Goal: Find specific page/section: Find specific page/section

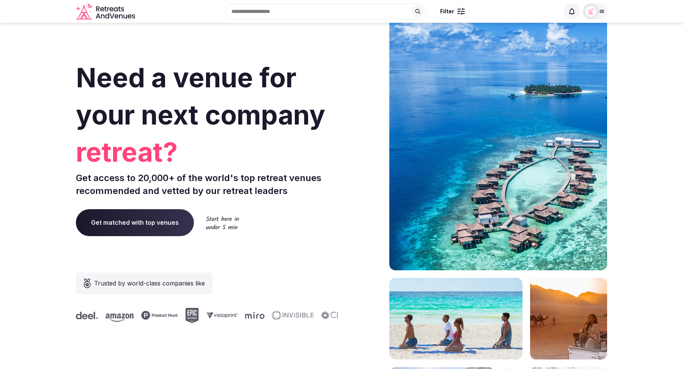
click at [295, 10] on input "text" at bounding box center [325, 11] width 201 height 16
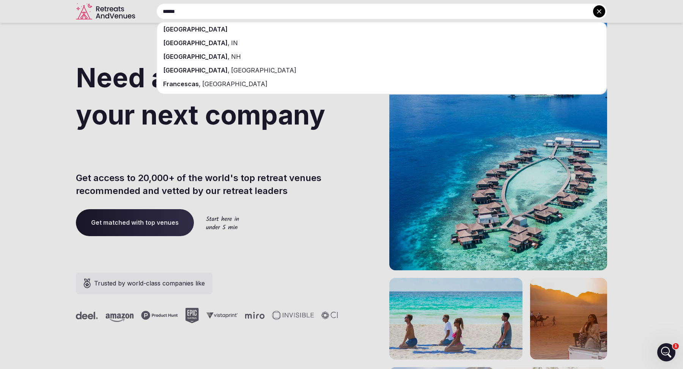
type input "******"
click at [291, 32] on div "[GEOGRAPHIC_DATA]" at bounding box center [382, 29] width 450 height 14
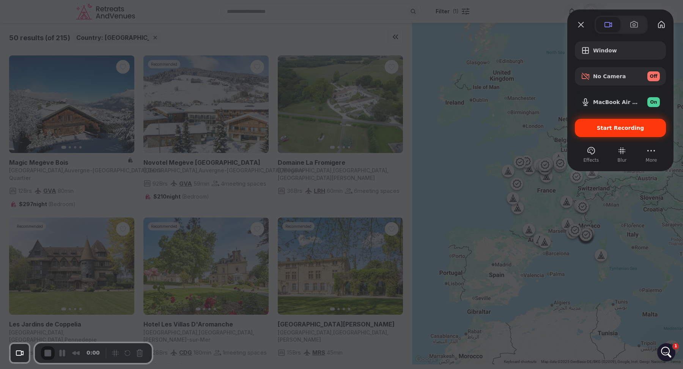
click at [614, 124] on div "Start Recording" at bounding box center [620, 128] width 91 height 18
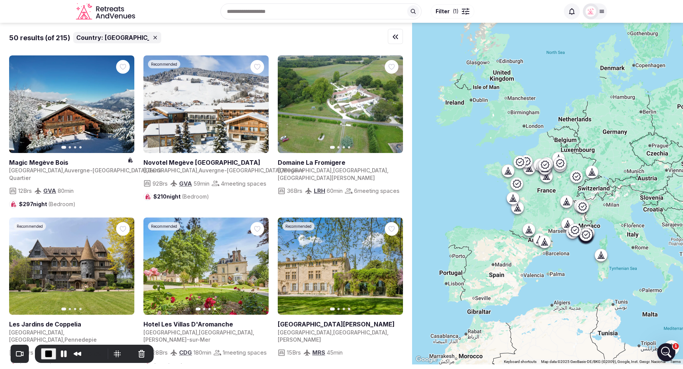
click at [456, 16] on button "Filter ( 1 )" at bounding box center [453, 11] width 44 height 14
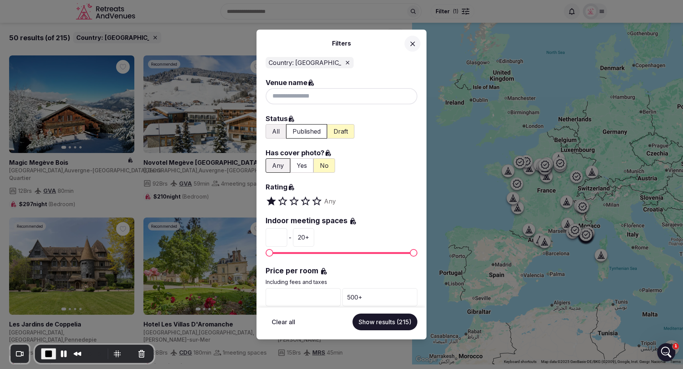
click at [274, 134] on button "All" at bounding box center [276, 131] width 21 height 14
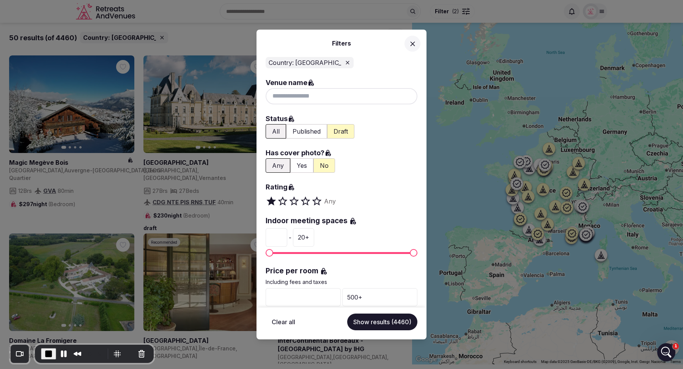
click at [298, 167] on button "Yes" at bounding box center [301, 165] width 23 height 14
click at [388, 325] on button "Show results (1631)" at bounding box center [384, 322] width 68 height 17
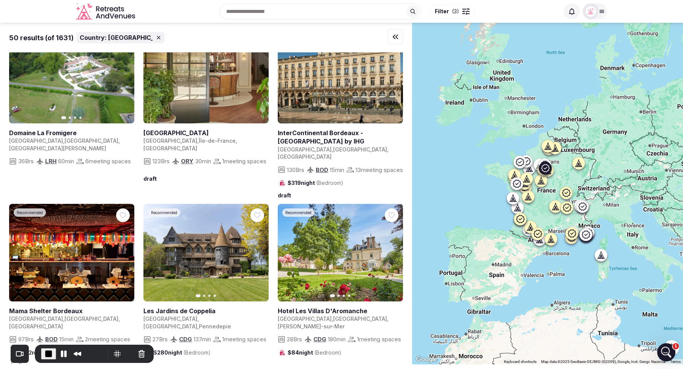
scroll to position [283, 0]
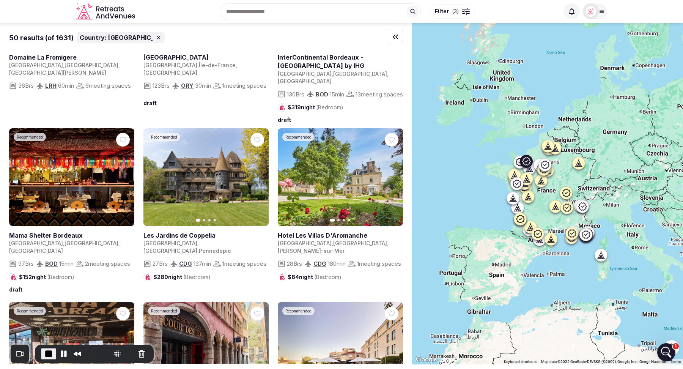
click at [259, 175] on icon "button" at bounding box center [258, 177] width 3 height 5
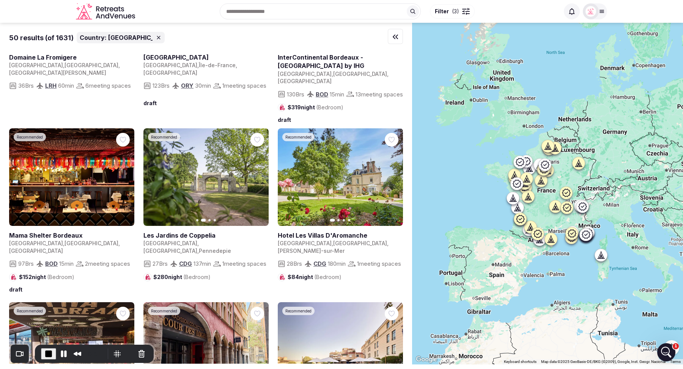
click at [256, 177] on icon "button" at bounding box center [258, 177] width 6 height 6
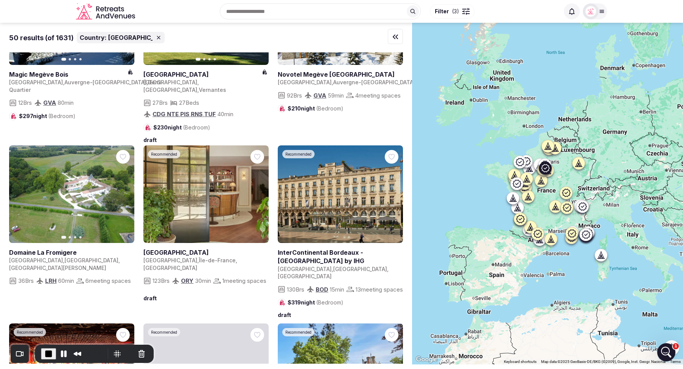
scroll to position [0, 0]
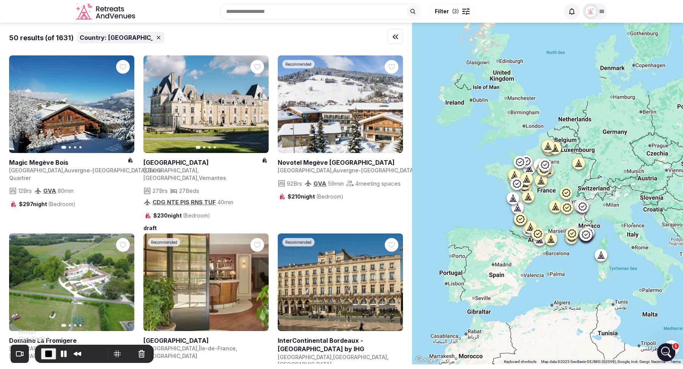
click at [47, 354] on span "End Recording" at bounding box center [48, 353] width 9 height 9
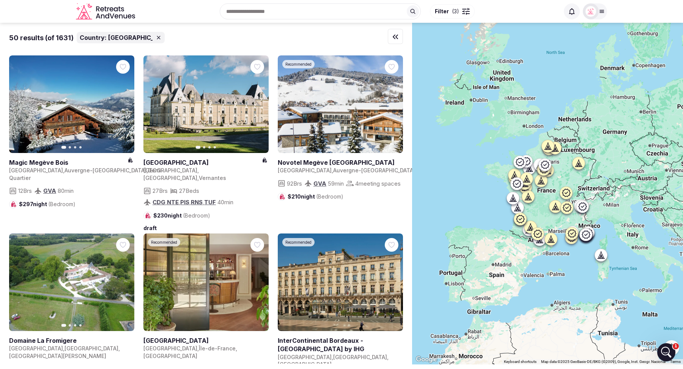
click at [157, 39] on icon at bounding box center [158, 37] width 3 height 3
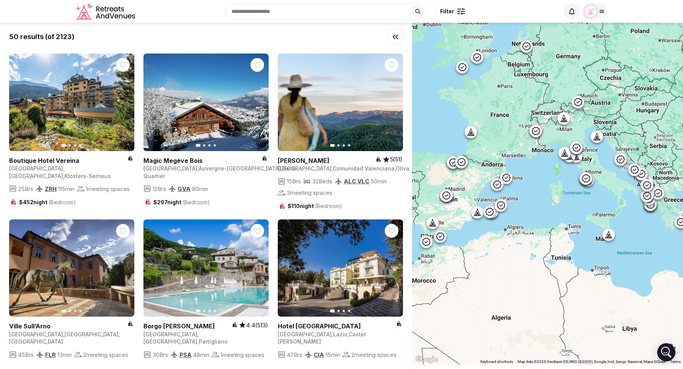
click at [448, 13] on span "Filter" at bounding box center [447, 12] width 14 height 8
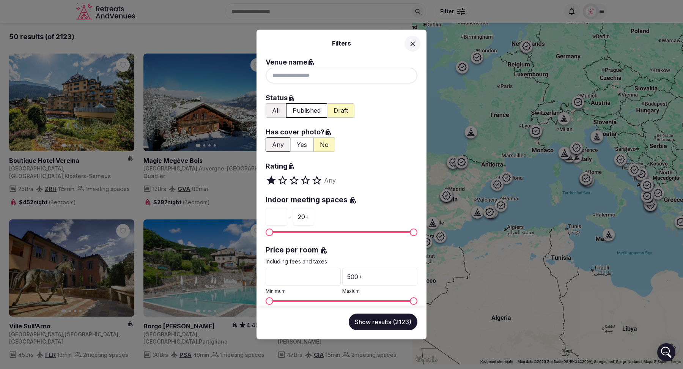
click at [412, 43] on icon at bounding box center [412, 43] width 5 height 5
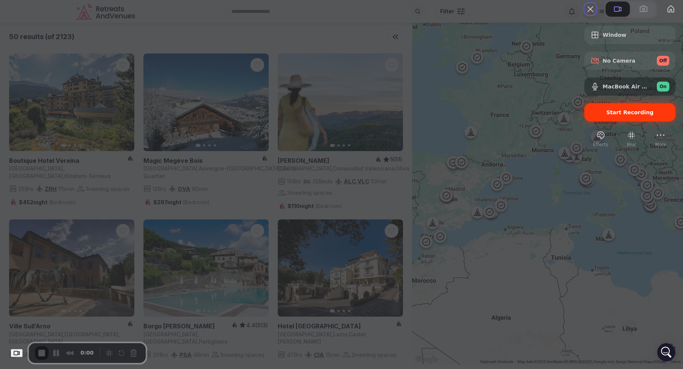
click at [612, 122] on div "Start Recording" at bounding box center [630, 112] width 91 height 18
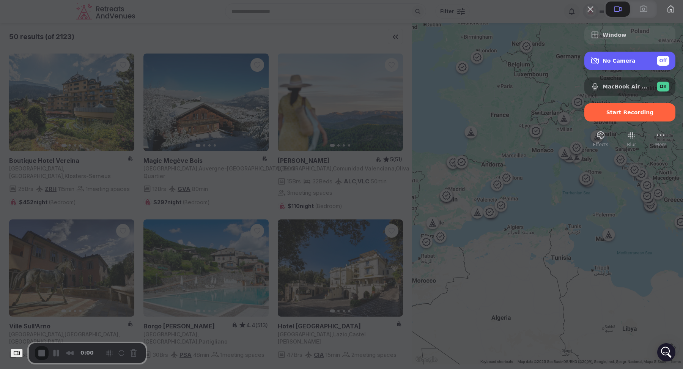
click at [660, 64] on span "Off" at bounding box center [664, 60] width 8 height 7
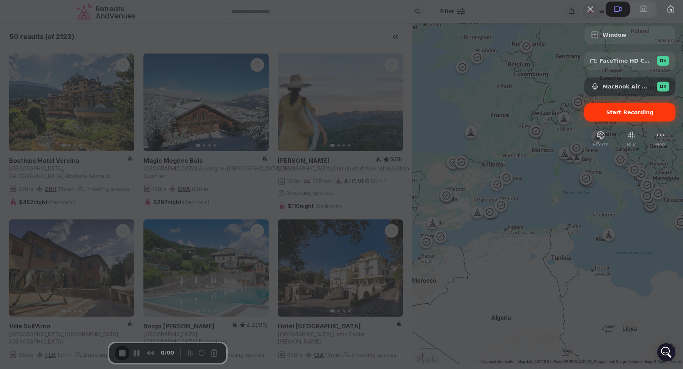
click at [620, 115] on span "Start Recording" at bounding box center [630, 112] width 47 height 6
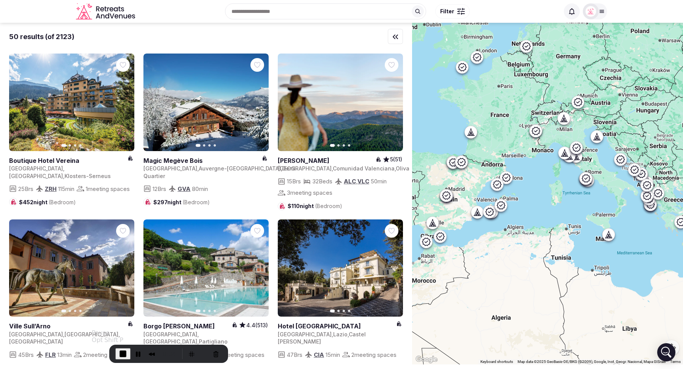
click at [118, 354] on span "End Recording" at bounding box center [122, 353] width 9 height 9
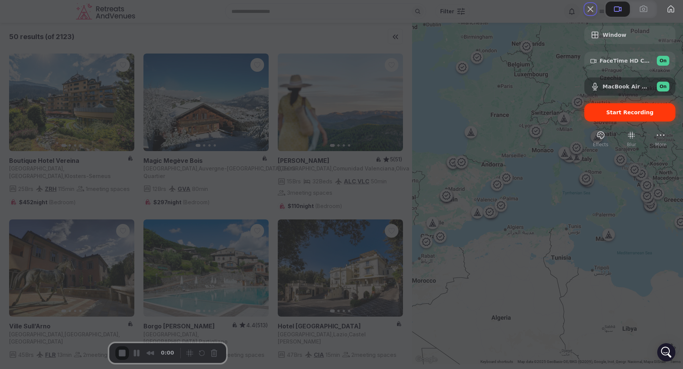
click at [617, 115] on span "Start Recording" at bounding box center [630, 112] width 47 height 6
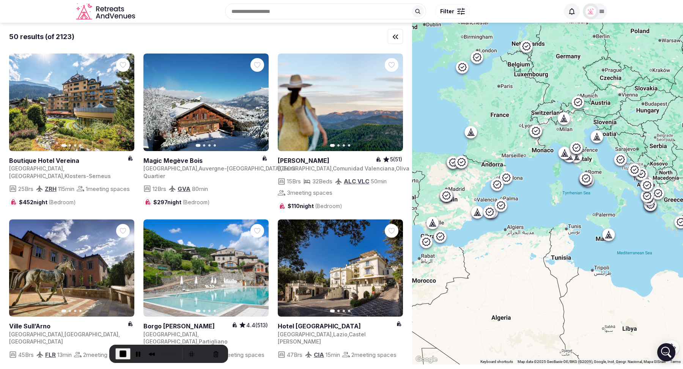
click at [277, 12] on div "Recent searches France Spain Marrakesh, Morocco Morocco Miami, FL Search Popula…" at bounding box center [348, 11] width 421 height 33
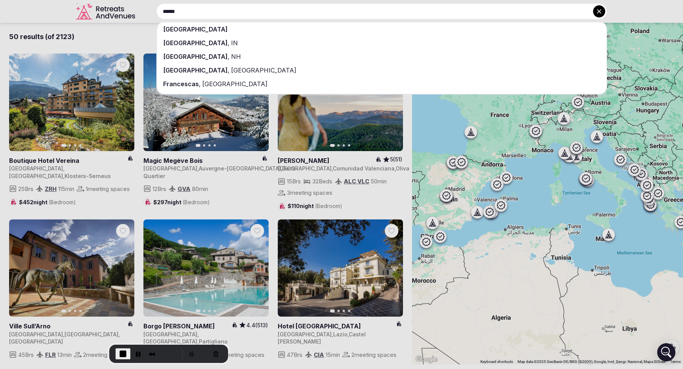
type input "******"
click at [273, 27] on div "[GEOGRAPHIC_DATA]" at bounding box center [382, 29] width 450 height 14
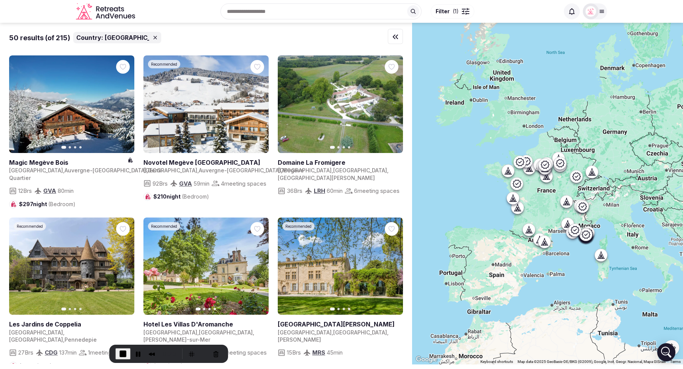
click at [444, 15] on span "Filter" at bounding box center [443, 12] width 14 height 8
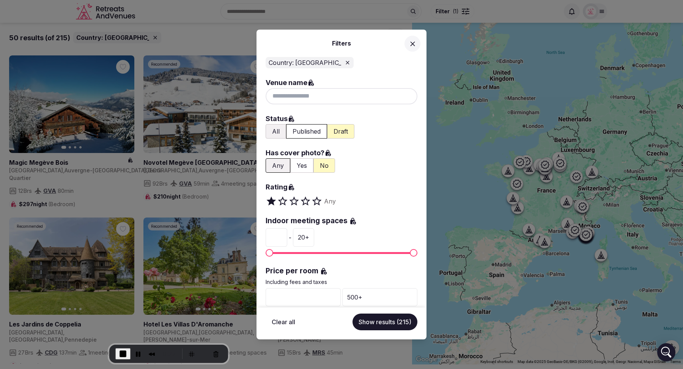
click at [279, 132] on button "All" at bounding box center [276, 131] width 21 height 14
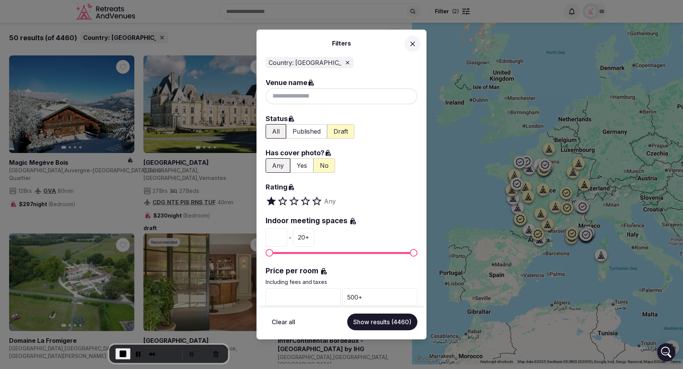
click at [298, 163] on button "Yes" at bounding box center [301, 165] width 23 height 14
click at [380, 324] on button "Show results (1631)" at bounding box center [384, 322] width 68 height 17
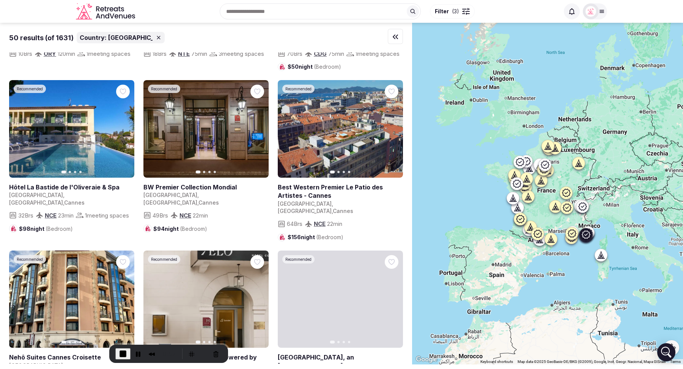
scroll to position [1534, 0]
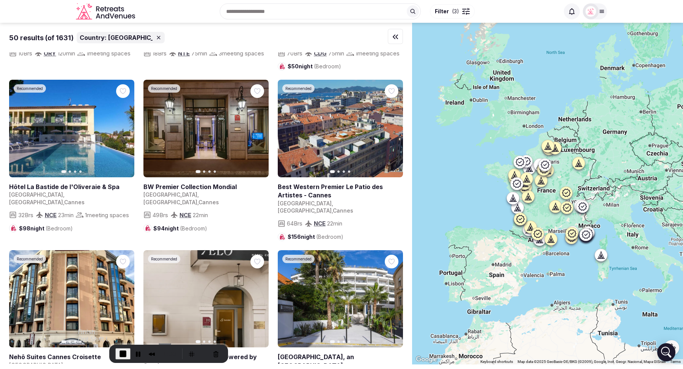
click at [118, 353] on span "End Recording" at bounding box center [122, 353] width 9 height 9
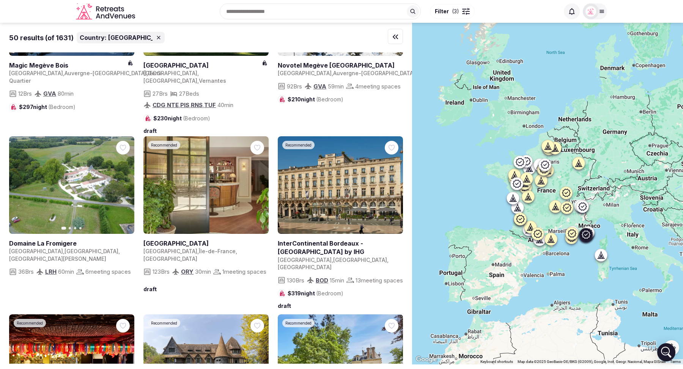
scroll to position [0, 0]
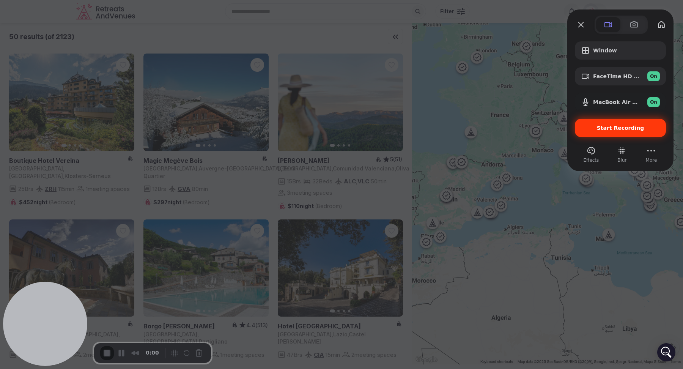
click at [618, 127] on span "Start Recording" at bounding box center [620, 128] width 47 height 6
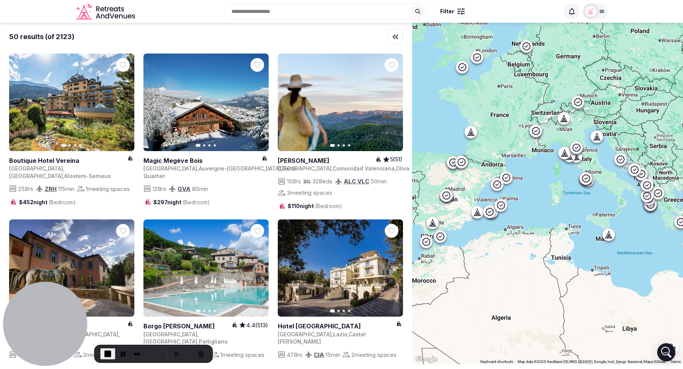
click at [273, 13] on div "Recent searches [GEOGRAPHIC_DATA] [GEOGRAPHIC_DATA] [GEOGRAPHIC_DATA], [GEOGRAP…" at bounding box center [348, 11] width 421 height 33
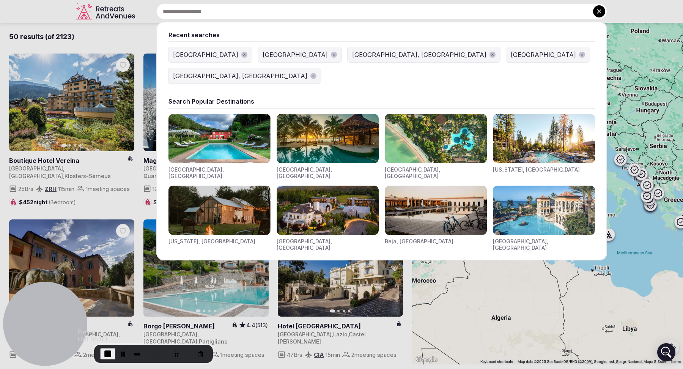
click at [106, 355] on span "End Recording" at bounding box center [107, 353] width 9 height 9
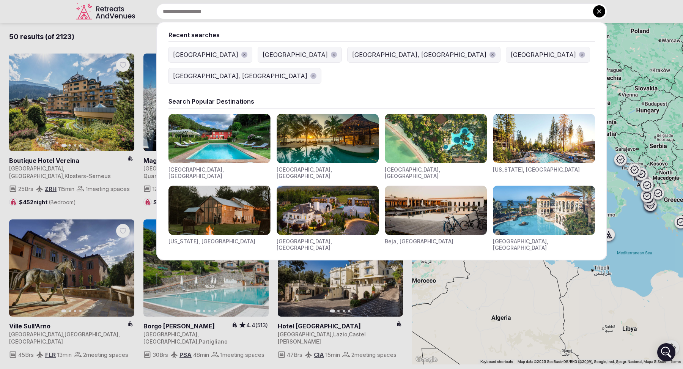
click at [599, 16] on button at bounding box center [599, 11] width 12 height 12
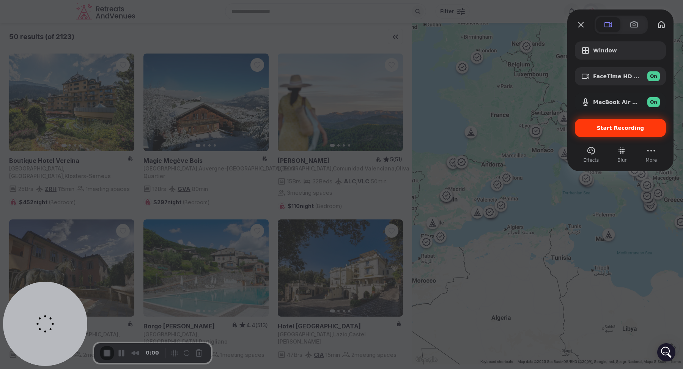
click at [612, 128] on span "Start Recording" at bounding box center [620, 128] width 47 height 6
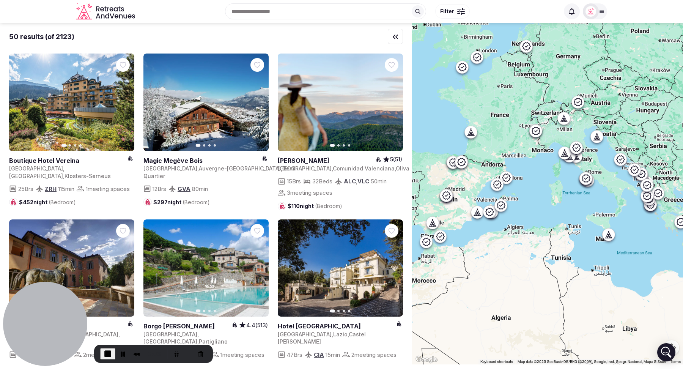
click at [458, 16] on button "Filter" at bounding box center [453, 11] width 35 height 14
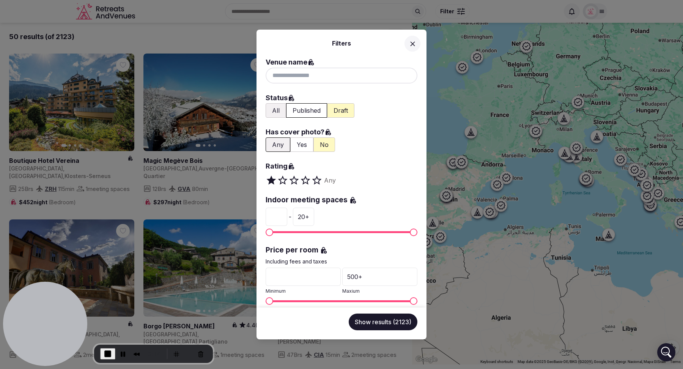
click at [415, 41] on icon at bounding box center [413, 44] width 8 height 8
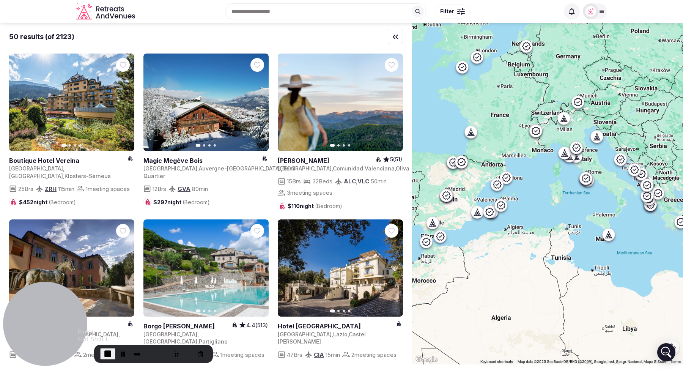
click at [106, 356] on span "End Recording" at bounding box center [107, 353] width 9 height 9
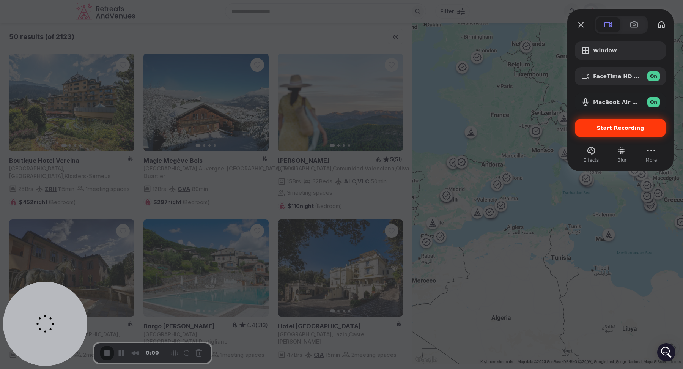
click at [618, 127] on span "Start Recording" at bounding box center [620, 128] width 47 height 6
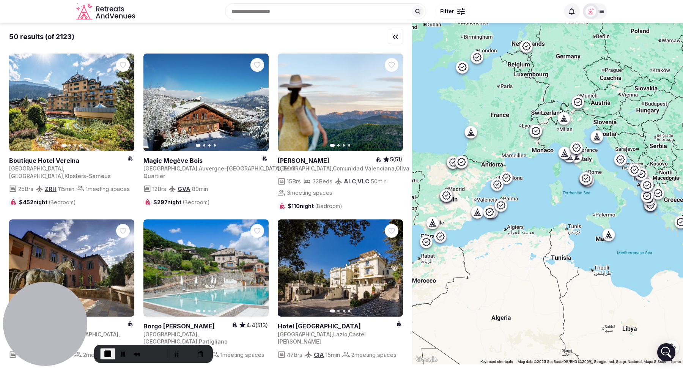
click at [267, 13] on div "Recent searches France Spain Marrakesh, Morocco Morocco Miami, FL Search Popula…" at bounding box center [348, 11] width 421 height 33
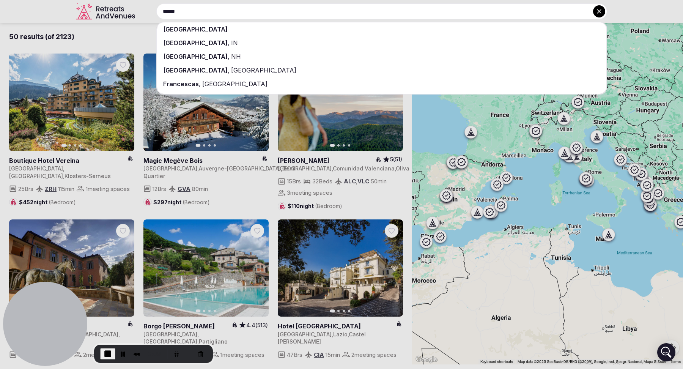
type input "******"
click at [265, 28] on div "[GEOGRAPHIC_DATA]" at bounding box center [382, 29] width 450 height 14
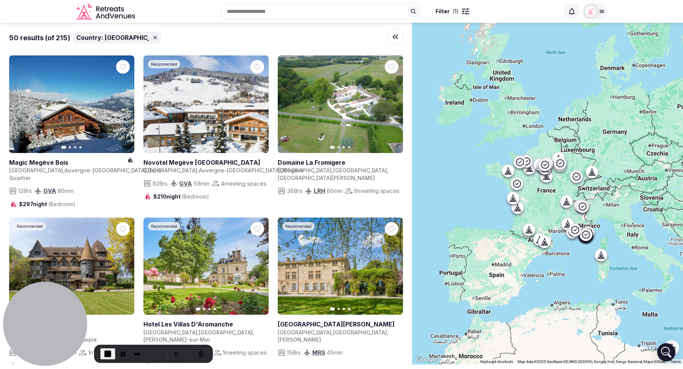
click at [452, 14] on span "Filter ( 1 )" at bounding box center [447, 12] width 23 height 8
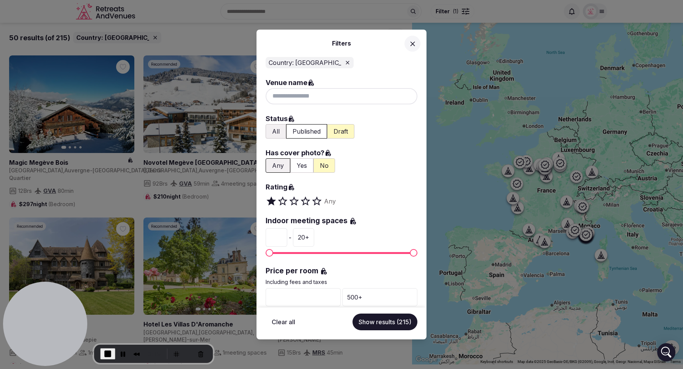
click at [276, 133] on button "All" at bounding box center [276, 131] width 21 height 14
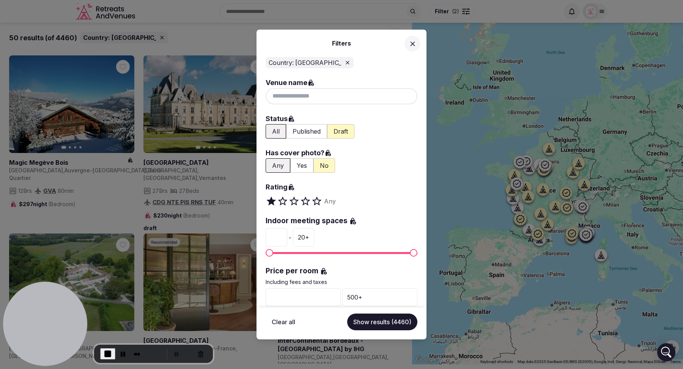
click at [300, 165] on button "Yes" at bounding box center [301, 165] width 23 height 14
click at [387, 319] on button "Show results (1631)" at bounding box center [384, 322] width 68 height 17
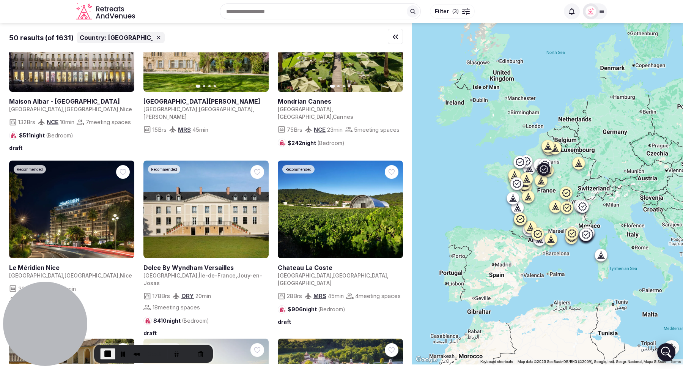
scroll to position [770, 0]
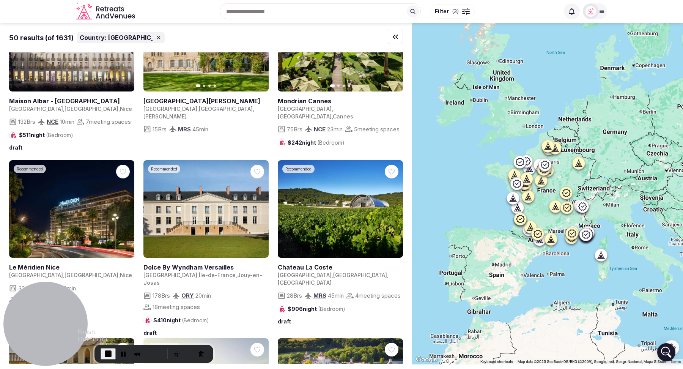
click at [106, 348] on button "End Recording" at bounding box center [108, 353] width 15 height 11
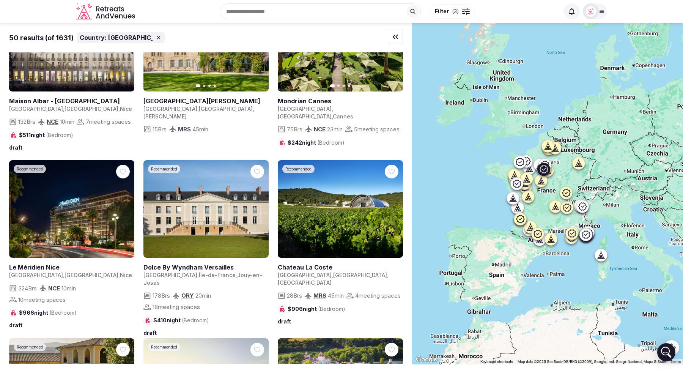
scroll to position [0, 0]
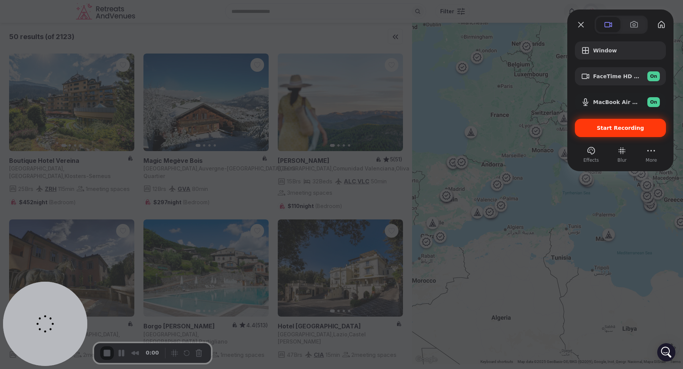
click at [605, 128] on span "Start Recording" at bounding box center [620, 128] width 47 height 6
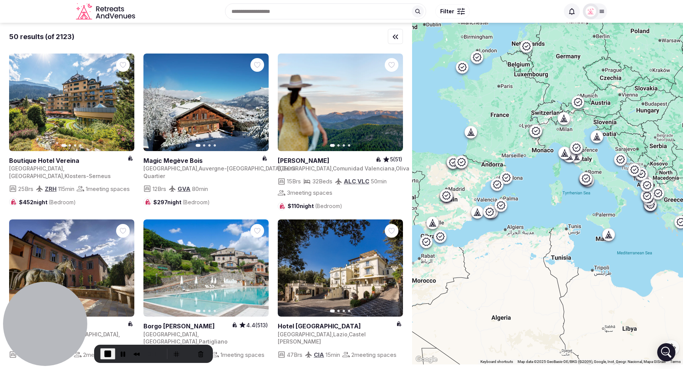
click at [330, 16] on input "text" at bounding box center [325, 11] width 201 height 16
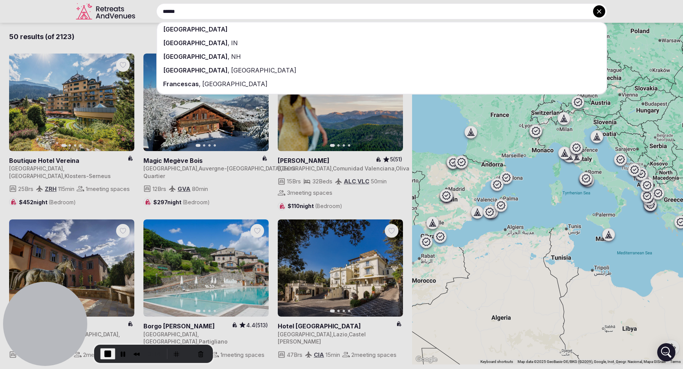
type input "******"
click at [314, 25] on div "[GEOGRAPHIC_DATA]" at bounding box center [382, 29] width 450 height 14
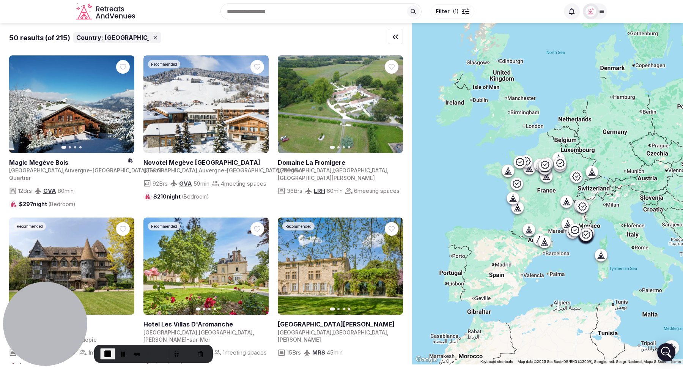
click at [459, 8] on button "Filter ( 1 )" at bounding box center [453, 11] width 44 height 14
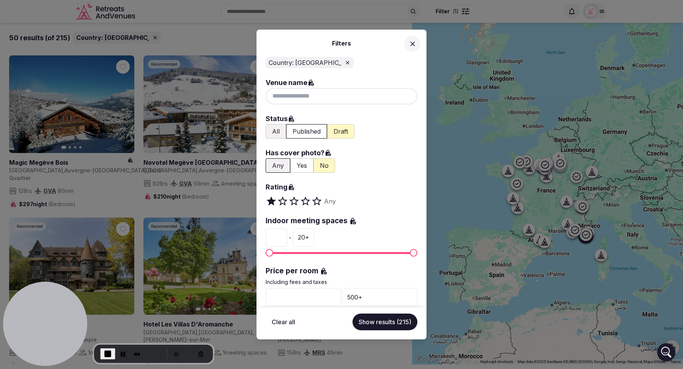
click at [273, 132] on button "All" at bounding box center [276, 131] width 21 height 14
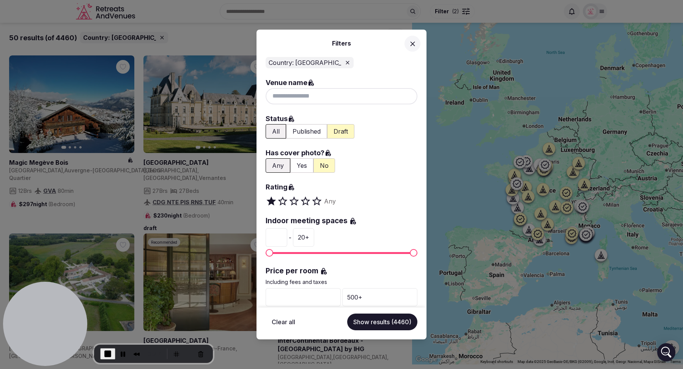
click at [298, 166] on button "Yes" at bounding box center [301, 165] width 23 height 14
click at [387, 321] on button "Show results (1631)" at bounding box center [384, 322] width 68 height 17
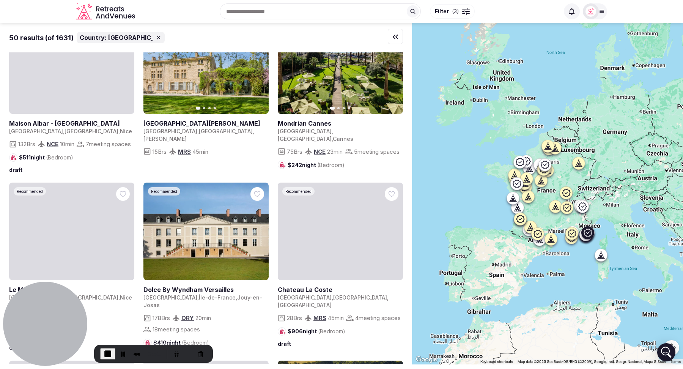
scroll to position [672, 0]
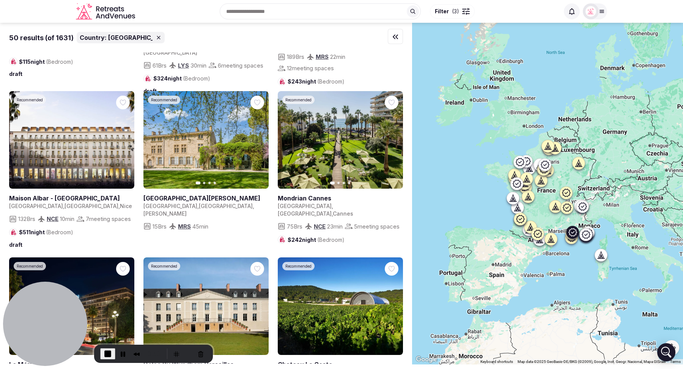
click at [257, 146] on button "Next slide" at bounding box center [258, 140] width 12 height 12
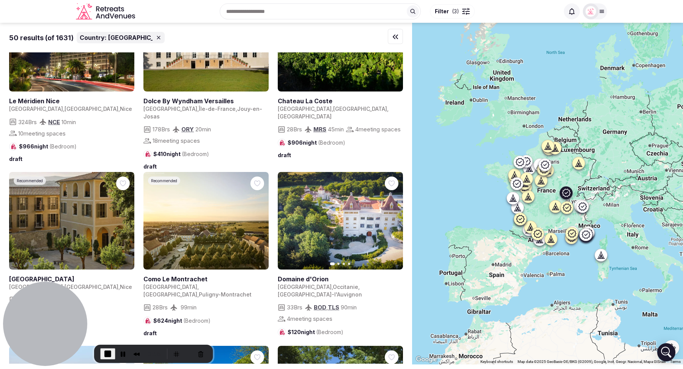
scroll to position [933, 0]
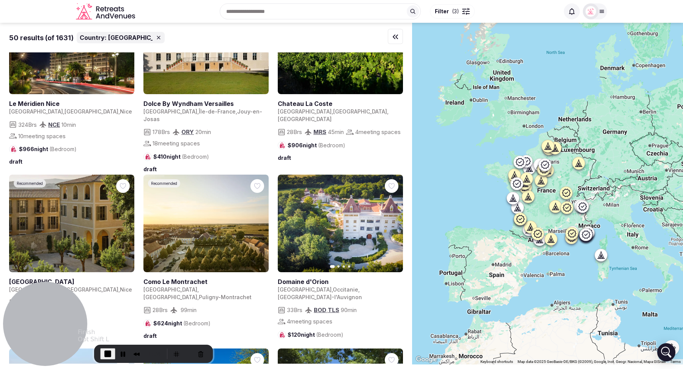
click at [107, 353] on span "End Recording" at bounding box center [107, 353] width 9 height 9
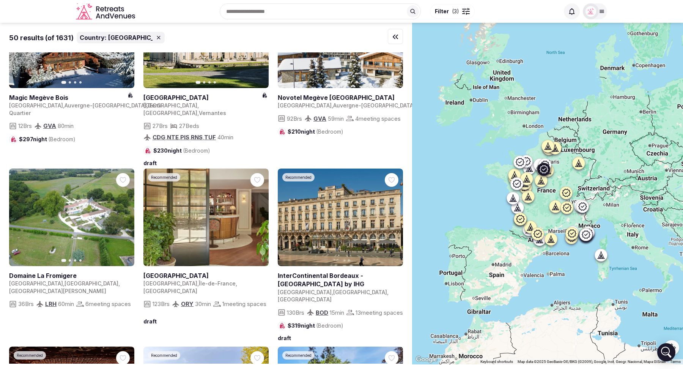
scroll to position [0, 0]
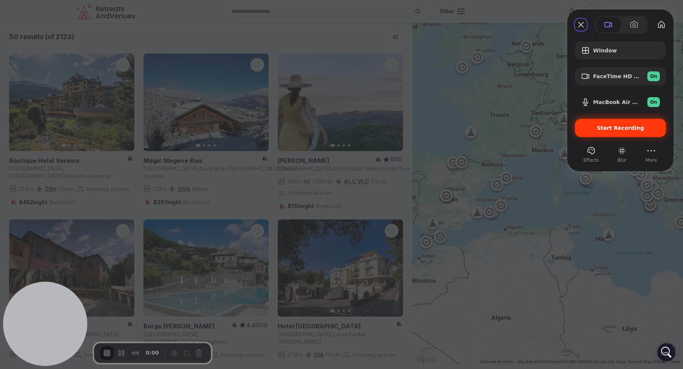
click at [614, 128] on span "Start Recording" at bounding box center [620, 128] width 47 height 6
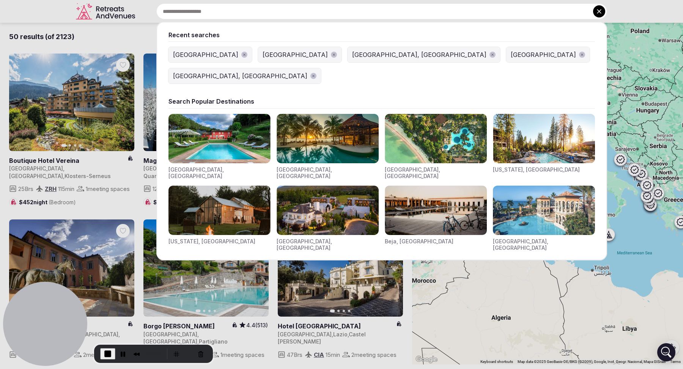
click at [328, 13] on input "text" at bounding box center [381, 11] width 451 height 16
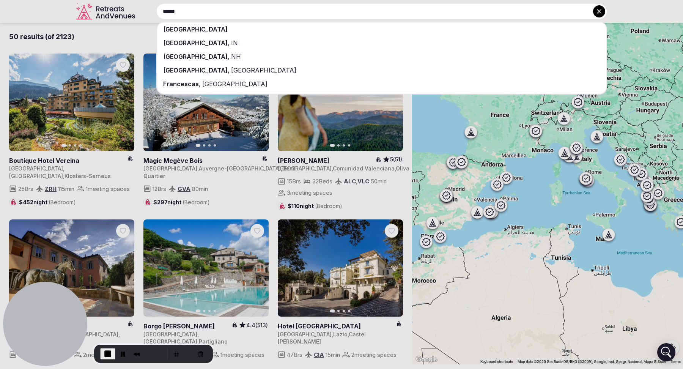
type input "******"
click at [327, 27] on div "[GEOGRAPHIC_DATA]" at bounding box center [382, 29] width 450 height 14
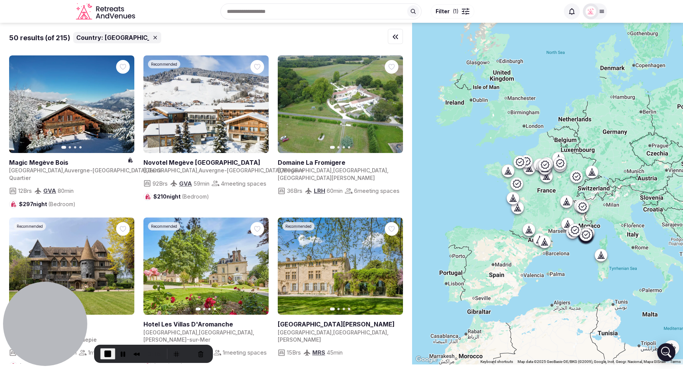
click at [456, 13] on span "( 1 )" at bounding box center [456, 12] width 6 height 8
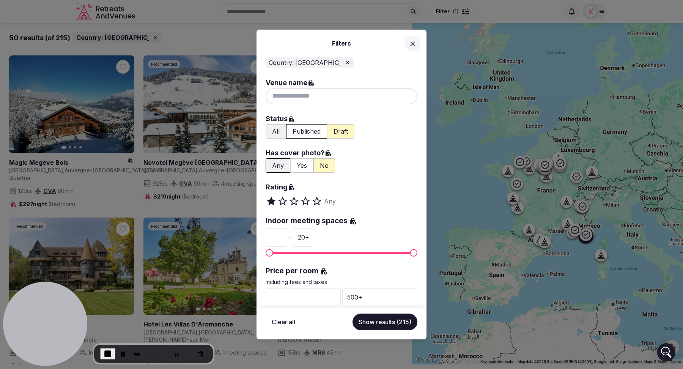
click at [276, 133] on button "All" at bounding box center [276, 131] width 21 height 14
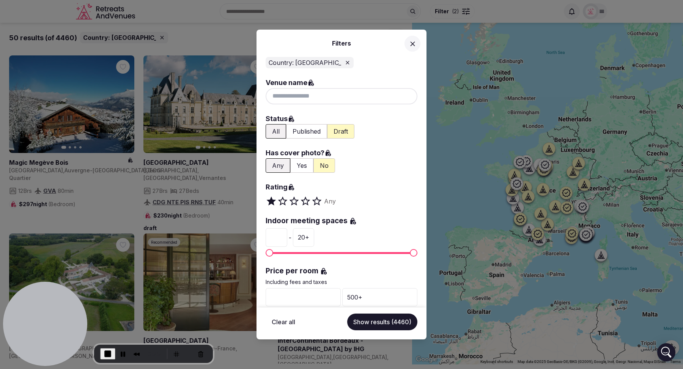
click at [298, 163] on button "Yes" at bounding box center [301, 165] width 23 height 14
click at [380, 323] on button "Show results (1631)" at bounding box center [384, 322] width 68 height 17
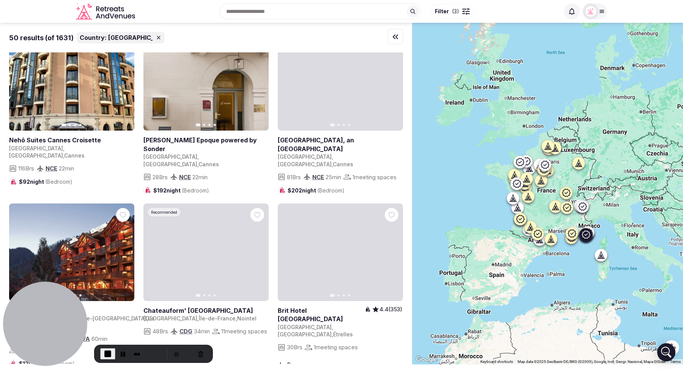
scroll to position [1753, 0]
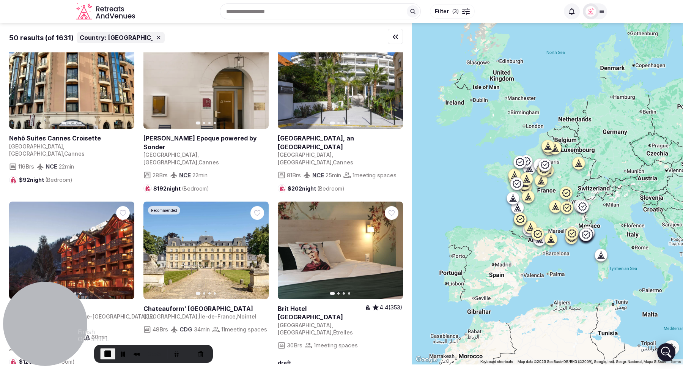
click at [106, 355] on span "End Recording" at bounding box center [107, 353] width 9 height 9
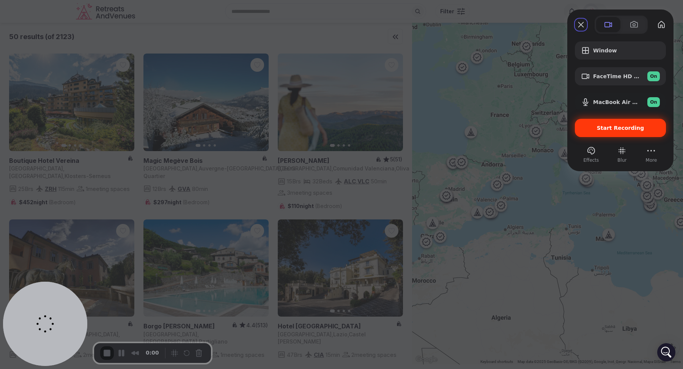
click at [599, 129] on span "Start Recording" at bounding box center [620, 128] width 79 height 6
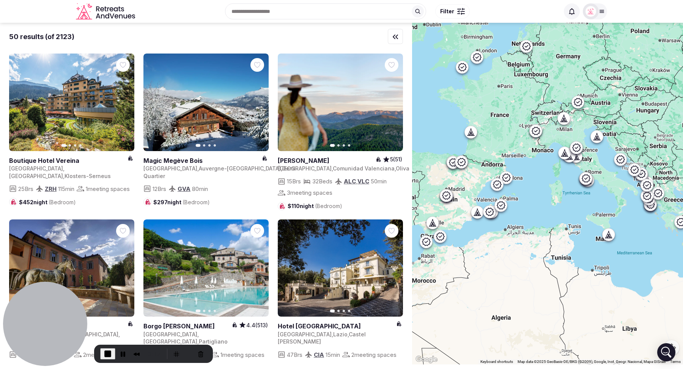
click at [449, 14] on span "Filter" at bounding box center [447, 12] width 14 height 8
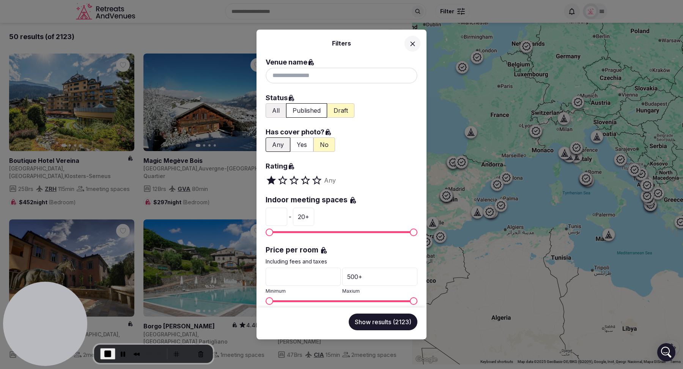
click at [412, 42] on icon at bounding box center [413, 44] width 8 height 8
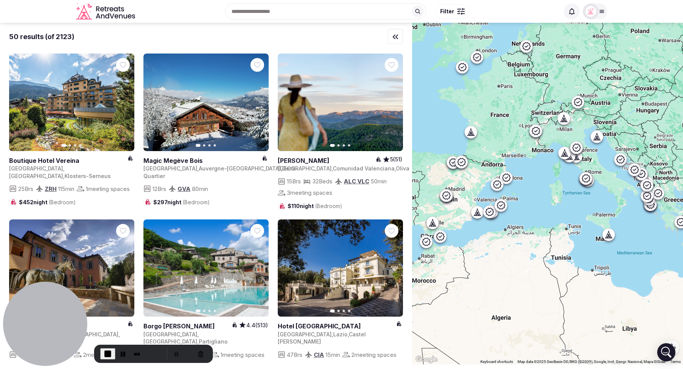
click at [112, 355] on button "End Recording" at bounding box center [107, 353] width 15 height 11
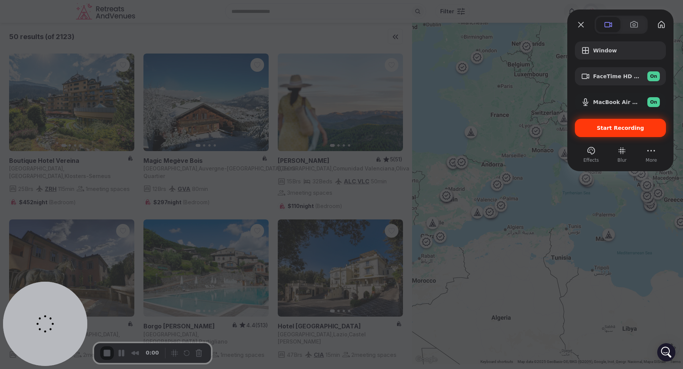
click at [600, 124] on div "Start Recording" at bounding box center [620, 128] width 91 height 18
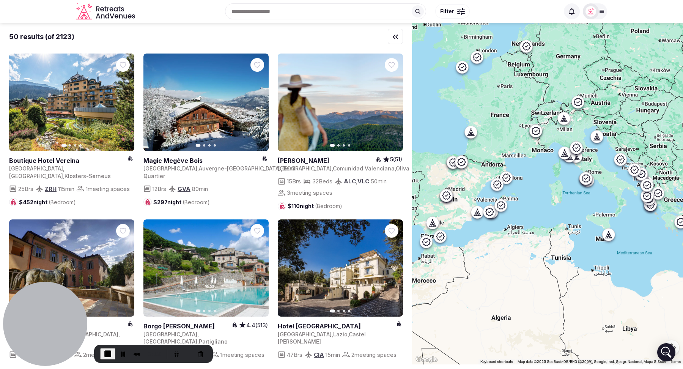
click at [270, 16] on div "Recent searches France Spain Marrakesh, Morocco Morocco Miami, FL Search Popula…" at bounding box center [325, 11] width 201 height 16
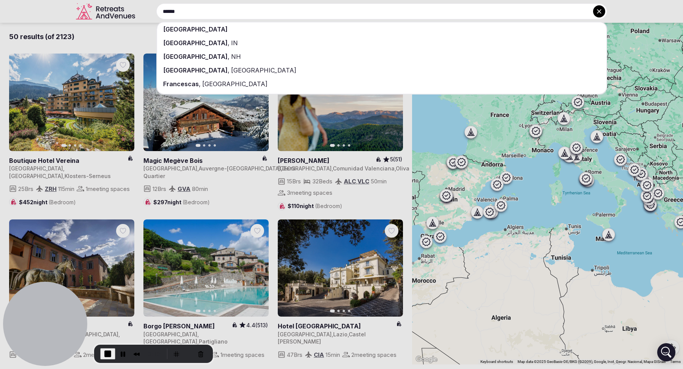
type input "******"
click at [264, 25] on div "[GEOGRAPHIC_DATA]" at bounding box center [382, 29] width 450 height 14
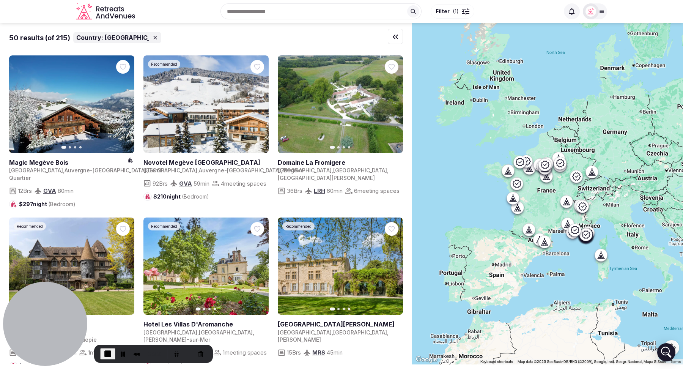
click at [451, 12] on span "Filter ( 1 )" at bounding box center [447, 12] width 23 height 8
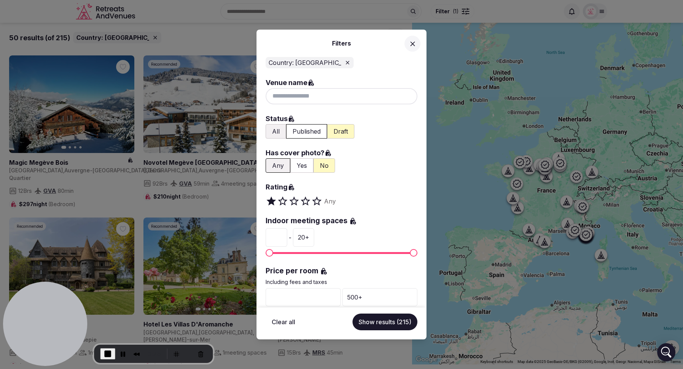
click at [281, 130] on button "All" at bounding box center [276, 131] width 21 height 14
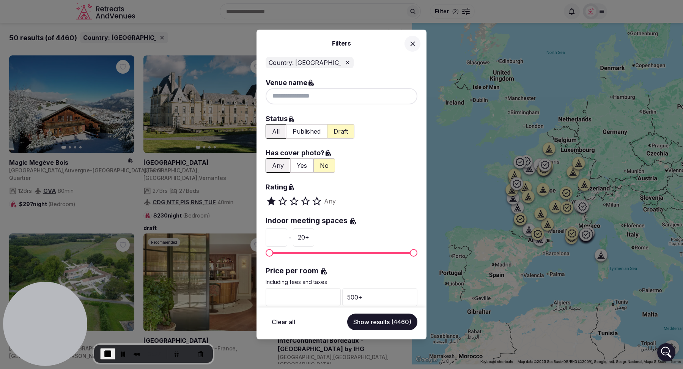
click at [300, 166] on button "Yes" at bounding box center [301, 165] width 23 height 14
click at [386, 324] on button "Show results (1631)" at bounding box center [384, 322] width 68 height 17
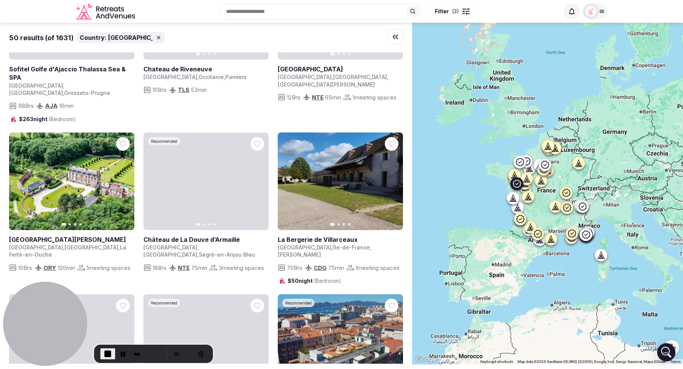
scroll to position [1322, 0]
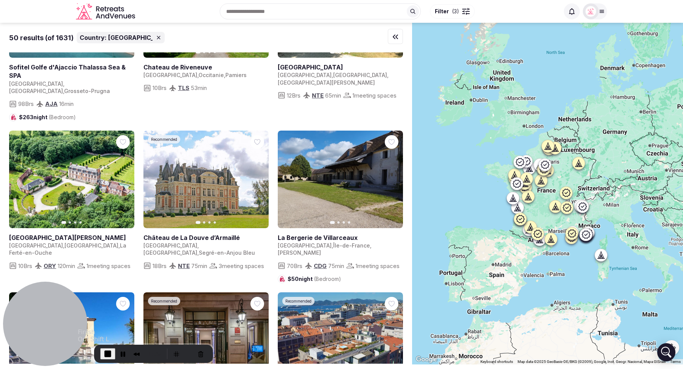
click at [106, 352] on span "End Recording" at bounding box center [107, 353] width 9 height 9
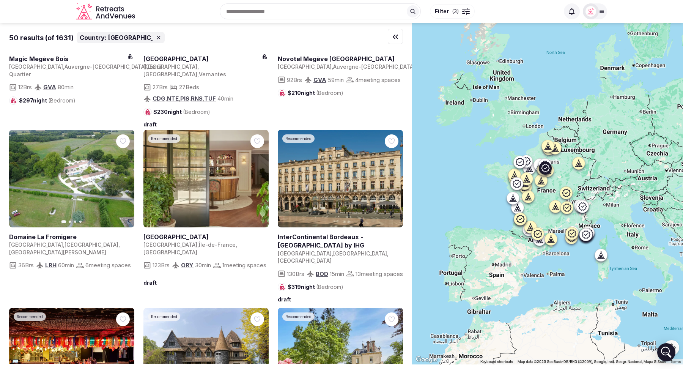
scroll to position [0, 0]
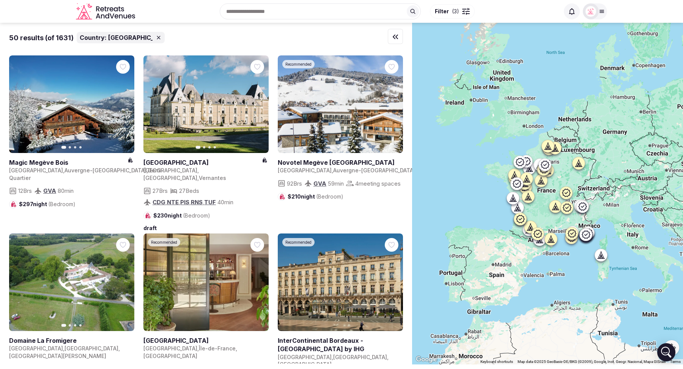
click at [457, 7] on button "Filter ( 3 )" at bounding box center [452, 11] width 45 height 14
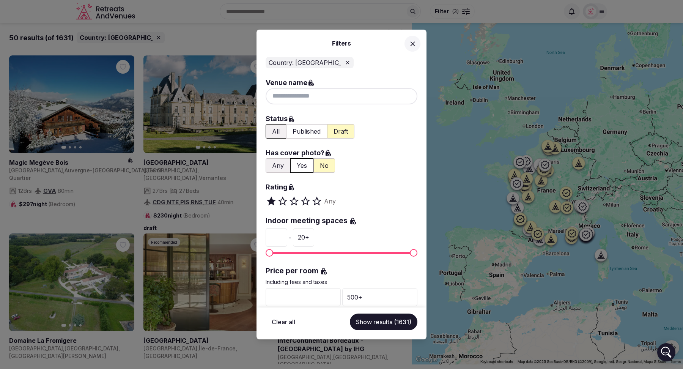
click at [280, 131] on button "All" at bounding box center [276, 131] width 21 height 14
click at [302, 134] on button "Published" at bounding box center [306, 131] width 41 height 14
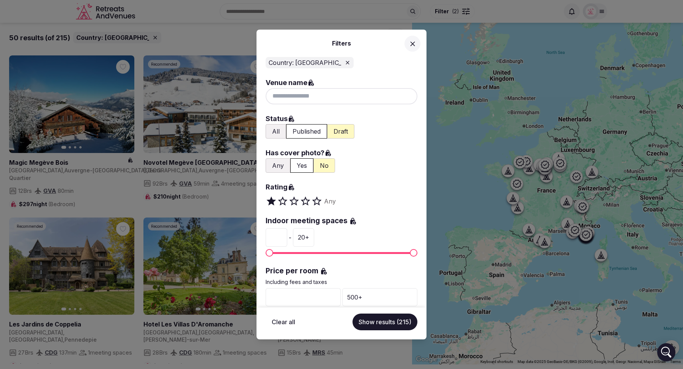
click at [413, 44] on icon at bounding box center [412, 43] width 5 height 5
